Goal: Communication & Community: Share content

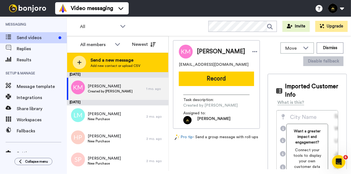
click at [104, 61] on span "Send a new message" at bounding box center [115, 60] width 50 height 7
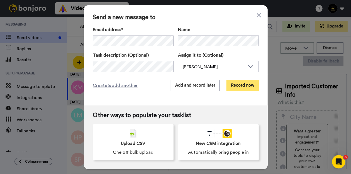
click at [238, 86] on button "Record now" at bounding box center [242, 85] width 32 height 11
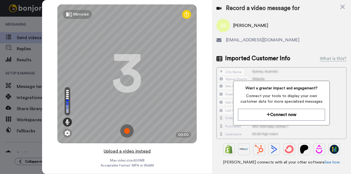
click at [135, 149] on button "Upload a video instead" at bounding box center [127, 151] width 50 height 7
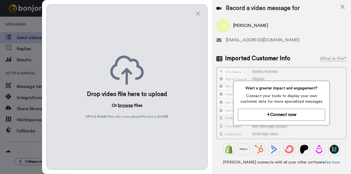
click at [129, 103] on button "browse" at bounding box center [125, 105] width 15 height 7
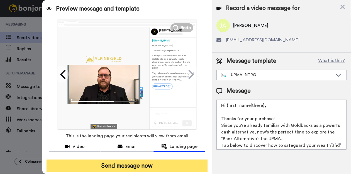
click at [112, 169] on button "Send message now" at bounding box center [126, 166] width 161 height 13
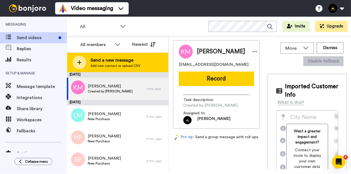
click at [105, 68] on span "Add new contact or upload CSV" at bounding box center [115, 66] width 50 height 4
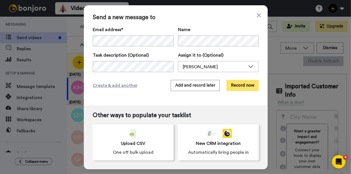
click at [241, 85] on button "Record now" at bounding box center [242, 85] width 32 height 11
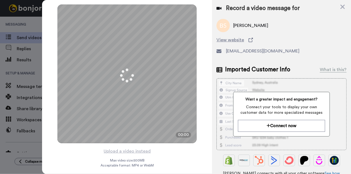
scroll to position [3, 0]
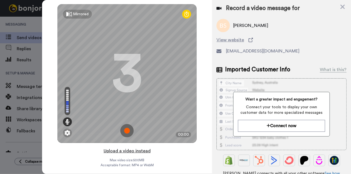
click at [135, 148] on button "Upload a video instead" at bounding box center [127, 151] width 50 height 7
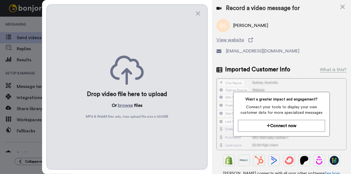
scroll to position [0, 0]
click at [126, 105] on button "browse" at bounding box center [125, 105] width 15 height 7
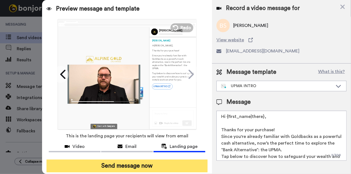
click at [128, 166] on button "Send message now" at bounding box center [126, 166] width 161 height 13
